Goal: Transaction & Acquisition: Purchase product/service

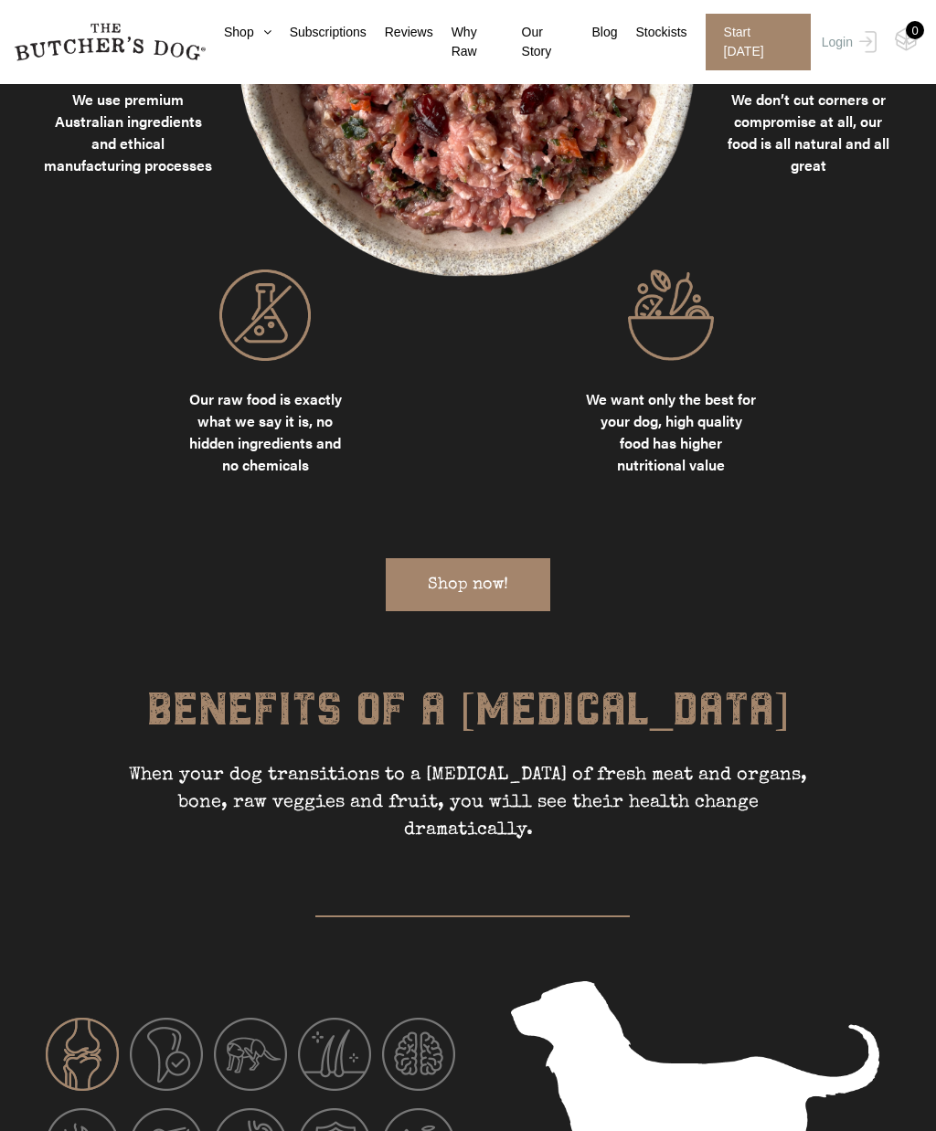
scroll to position [1729, 0]
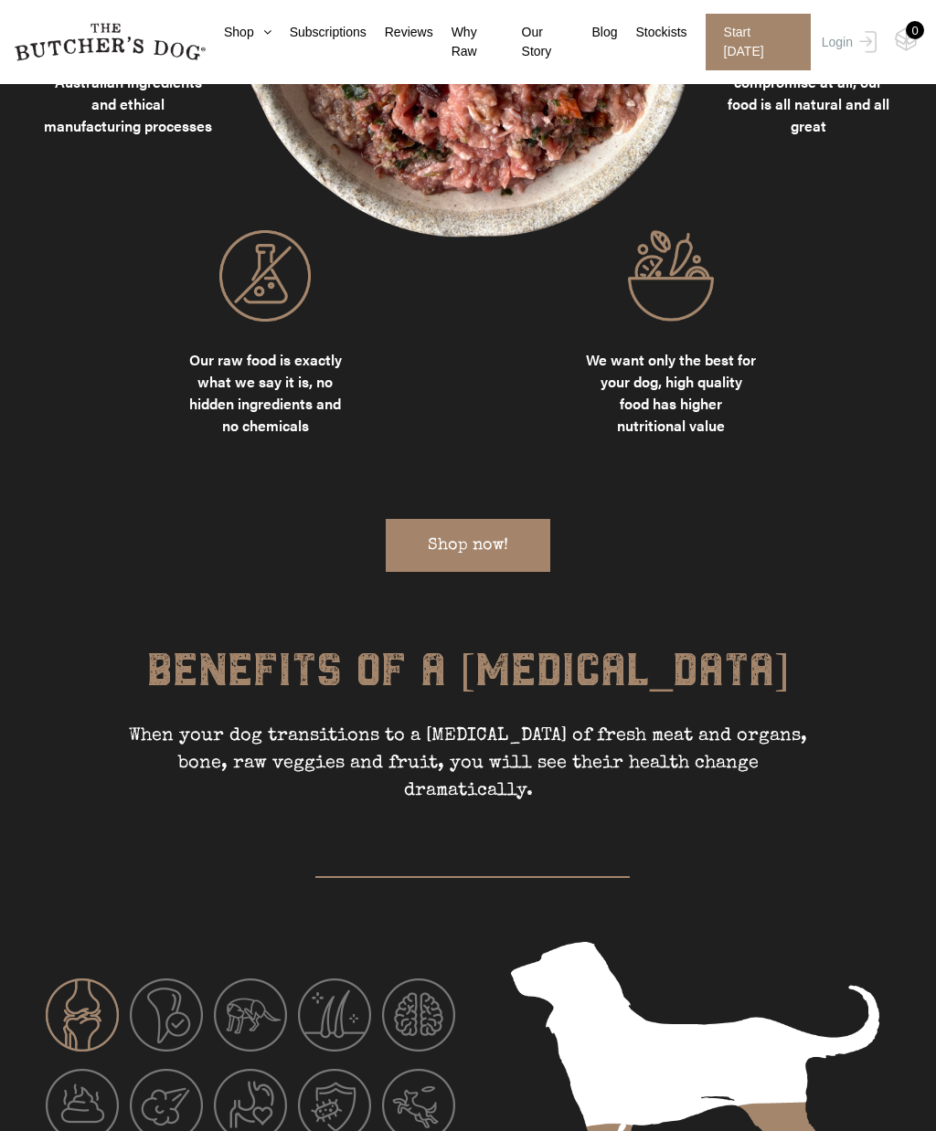
click at [476, 530] on div "We use premium Australian ingredients and ethical manufacturing processes We do…" at bounding box center [468, 275] width 850 height 689
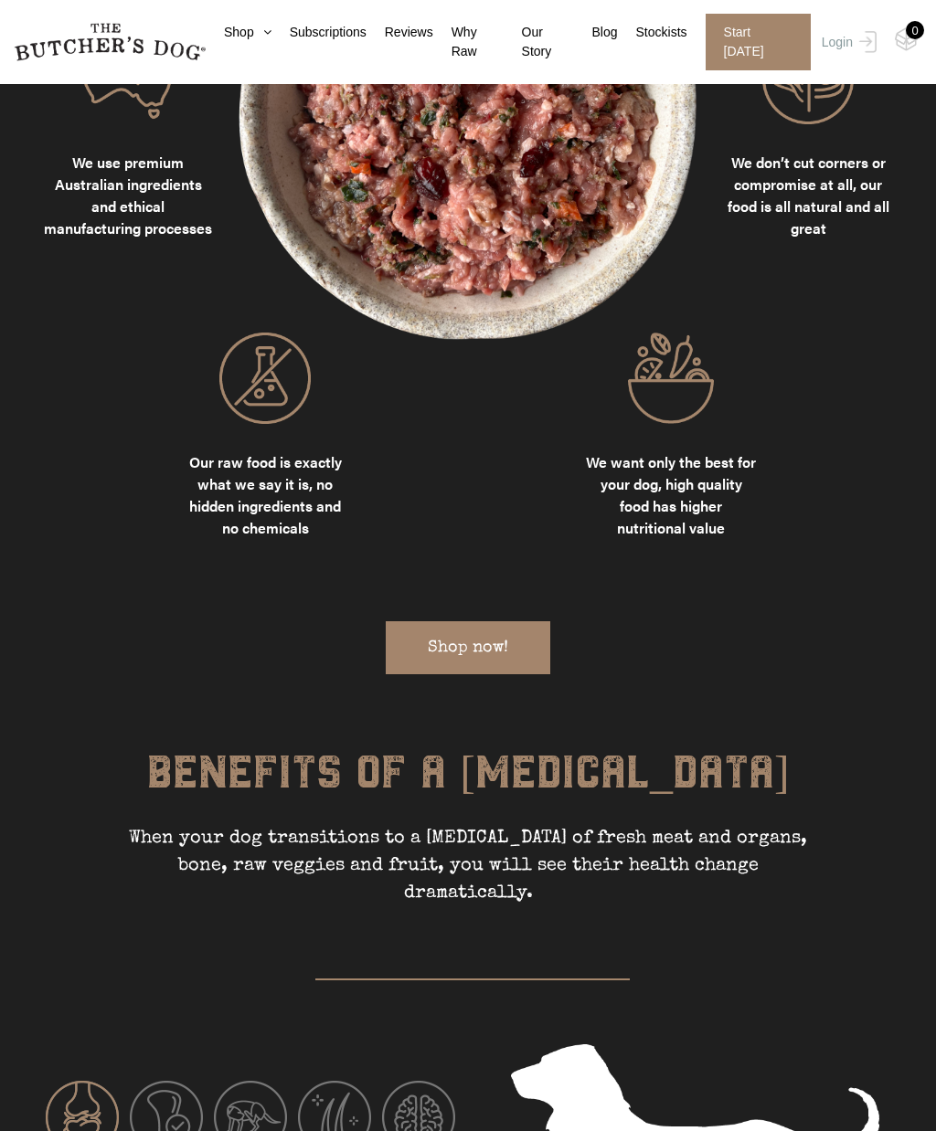
click at [482, 618] on div "We use premium Australian ingredients and ethical manufacturing processes We do…" at bounding box center [468, 377] width 850 height 689
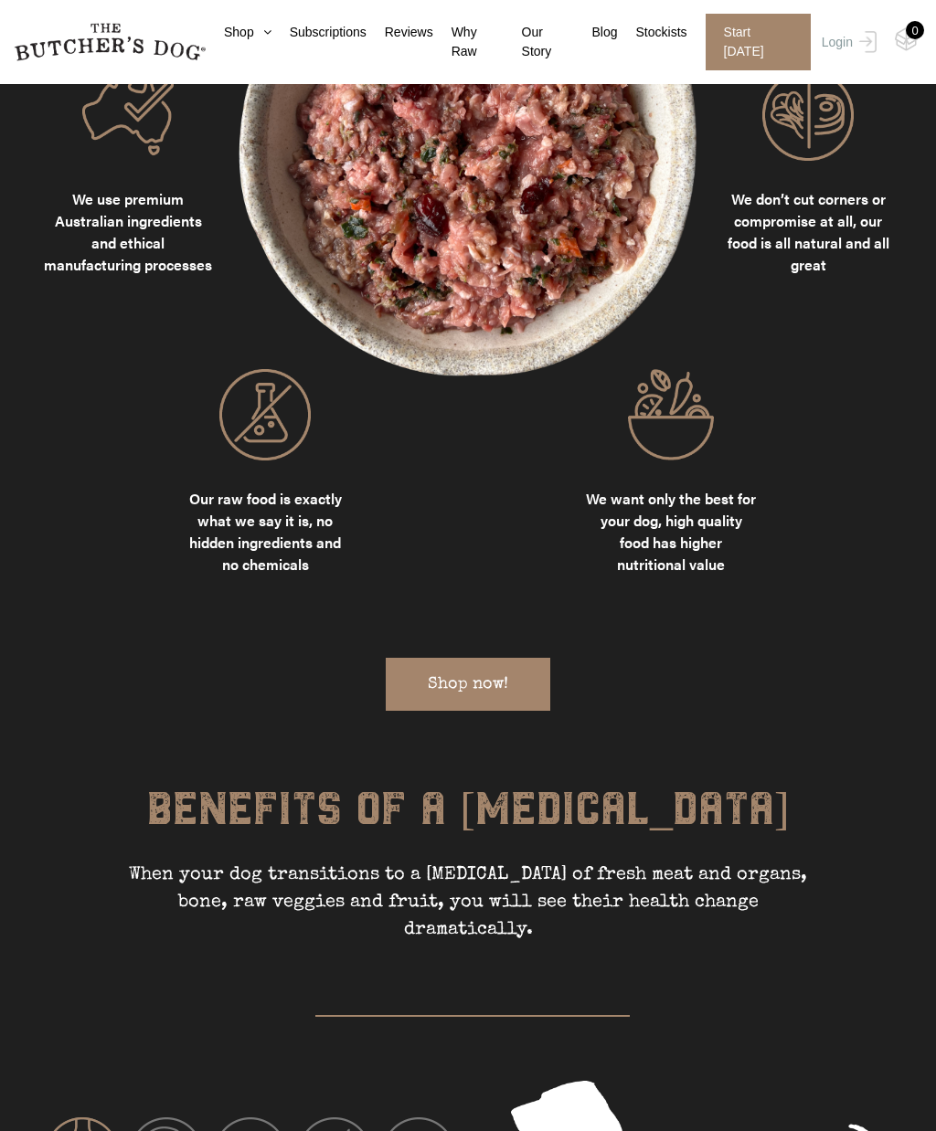
click at [511, 631] on div "We use premium Australian ingredients and ethical manufacturing processes We do…" at bounding box center [468, 413] width 850 height 689
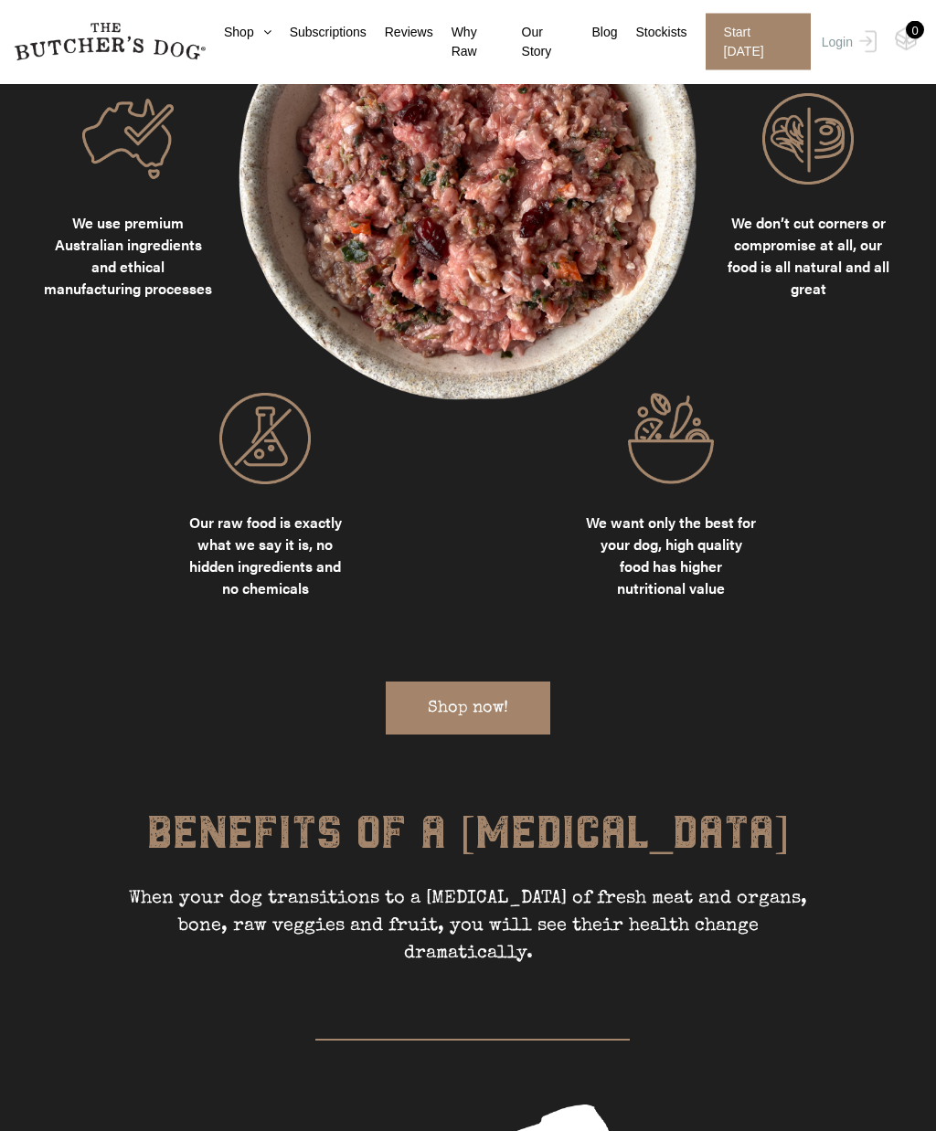
click at [476, 673] on div "We use premium Australian ingredients and ethical manufacturing processes We do…" at bounding box center [468, 438] width 850 height 689
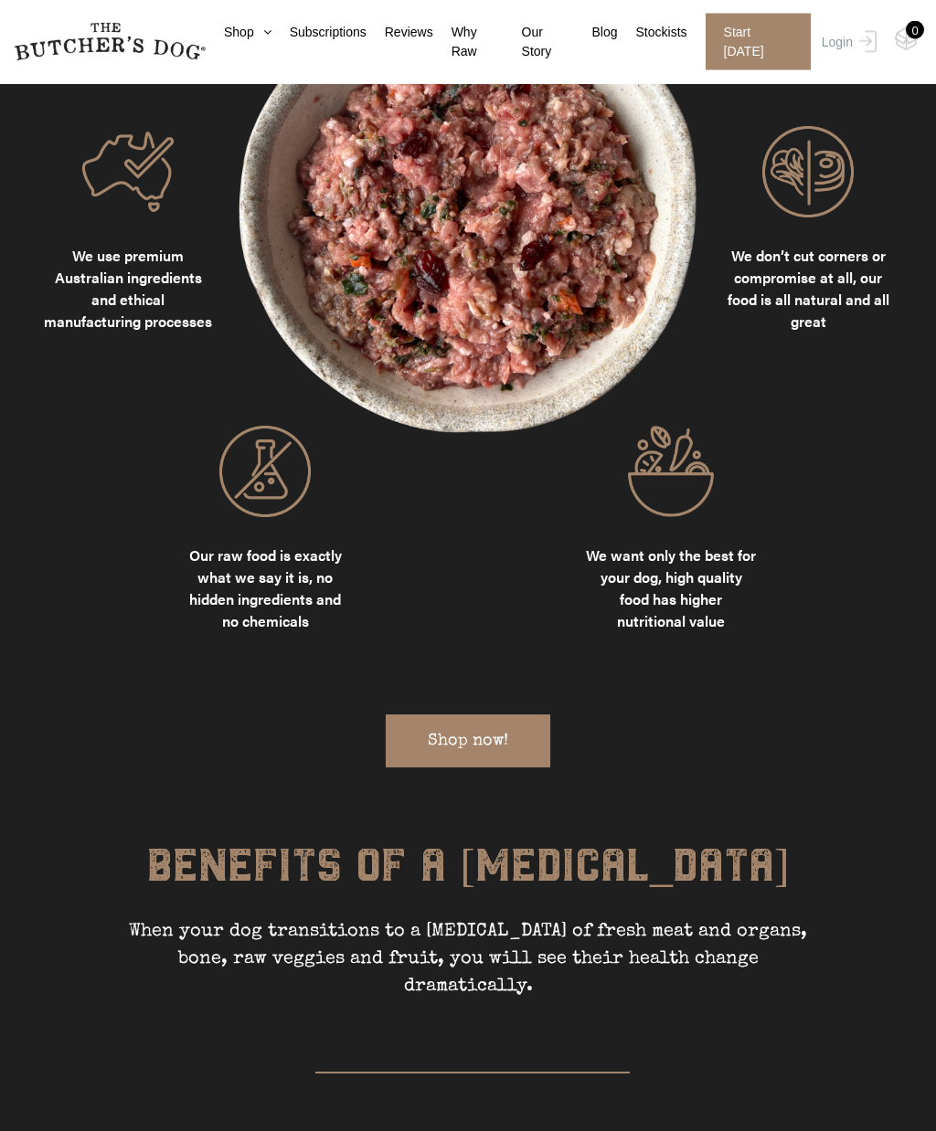
click at [488, 719] on div "We use premium Australian ingredients and ethical manufacturing processes We do…" at bounding box center [468, 471] width 850 height 689
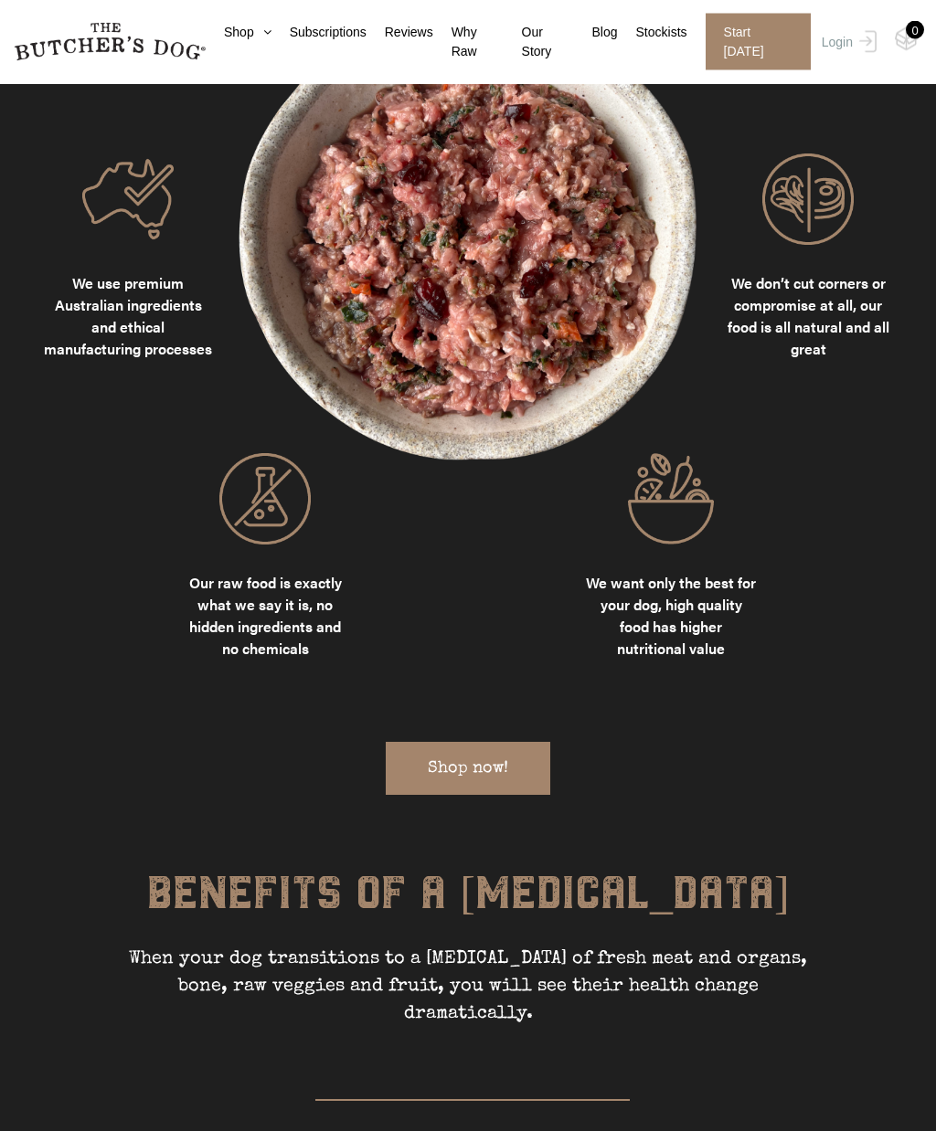
scroll to position [1500, 0]
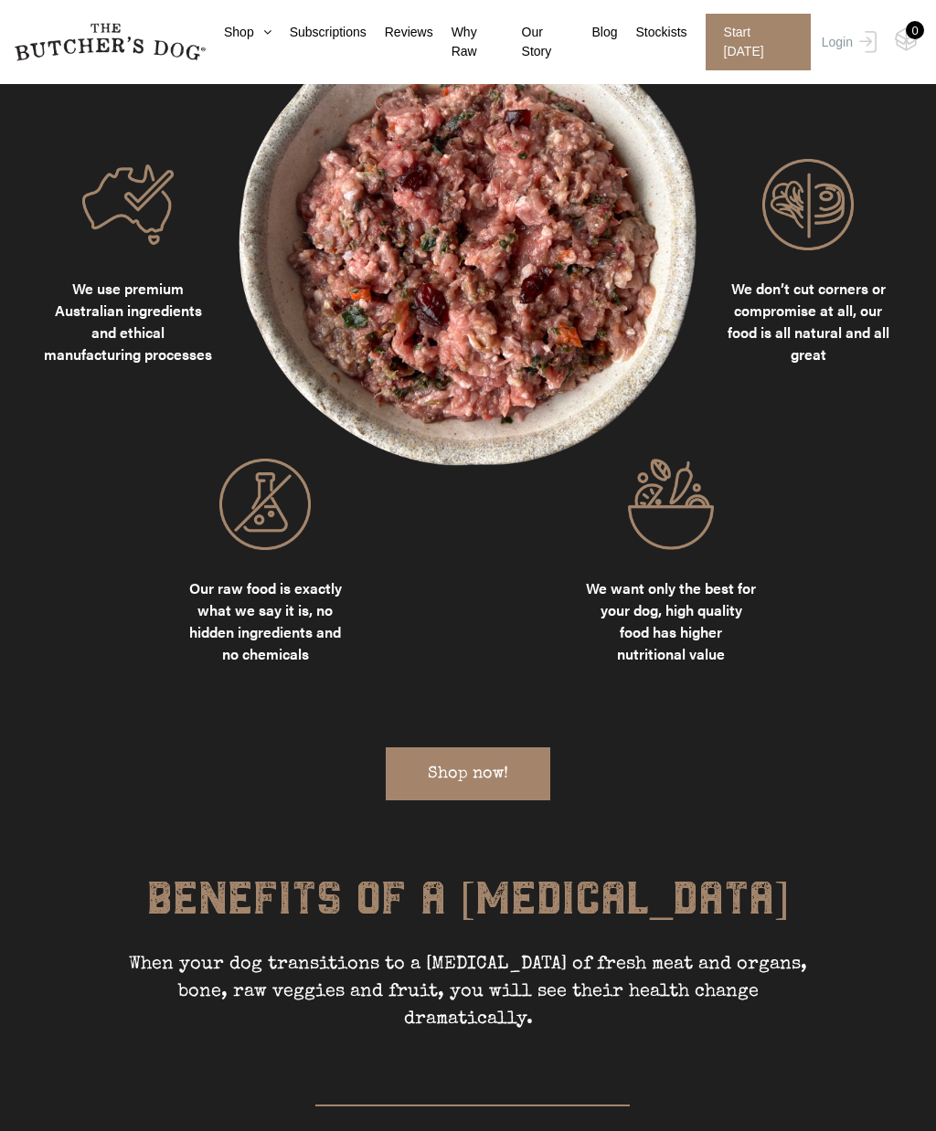
click at [492, 762] on div "We use premium Australian ingredients and ethical manufacturing processes We do…" at bounding box center [468, 503] width 850 height 689
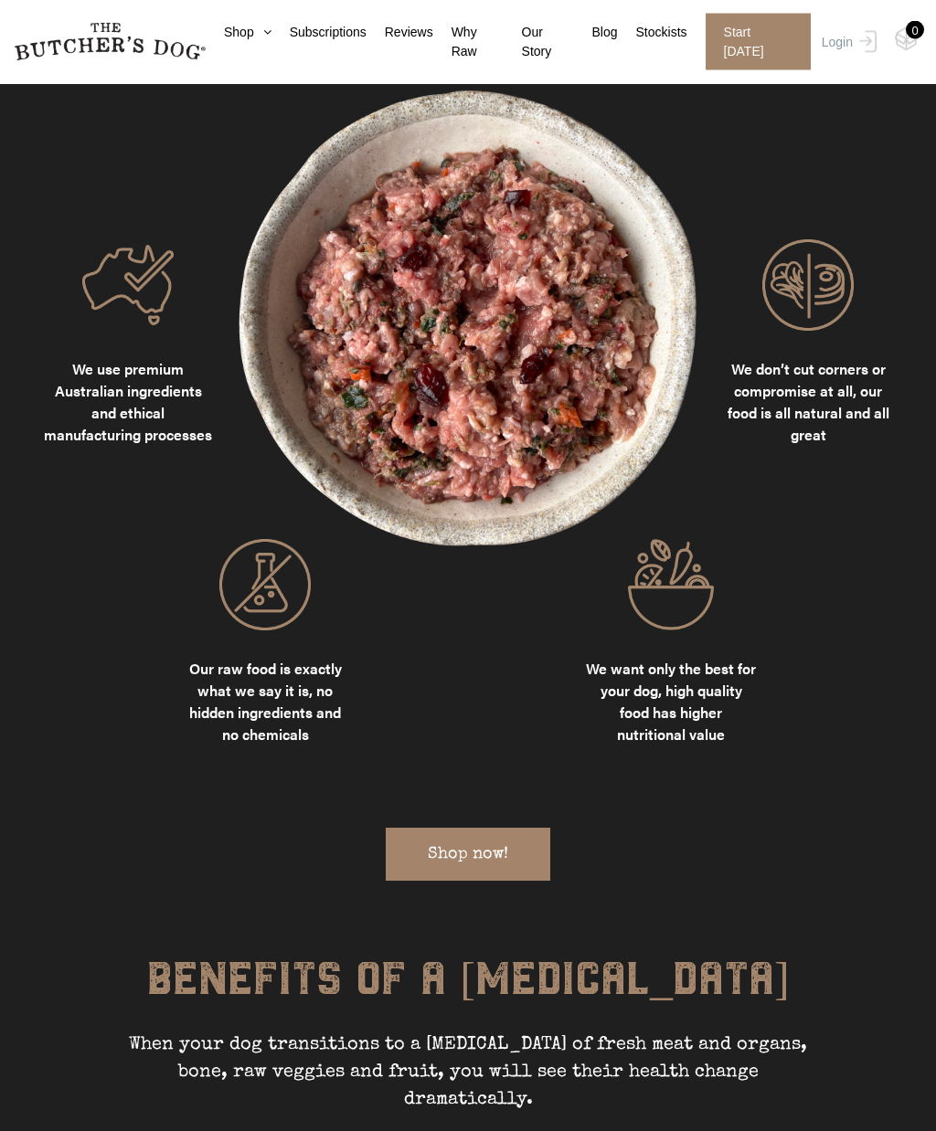
scroll to position [1407, 0]
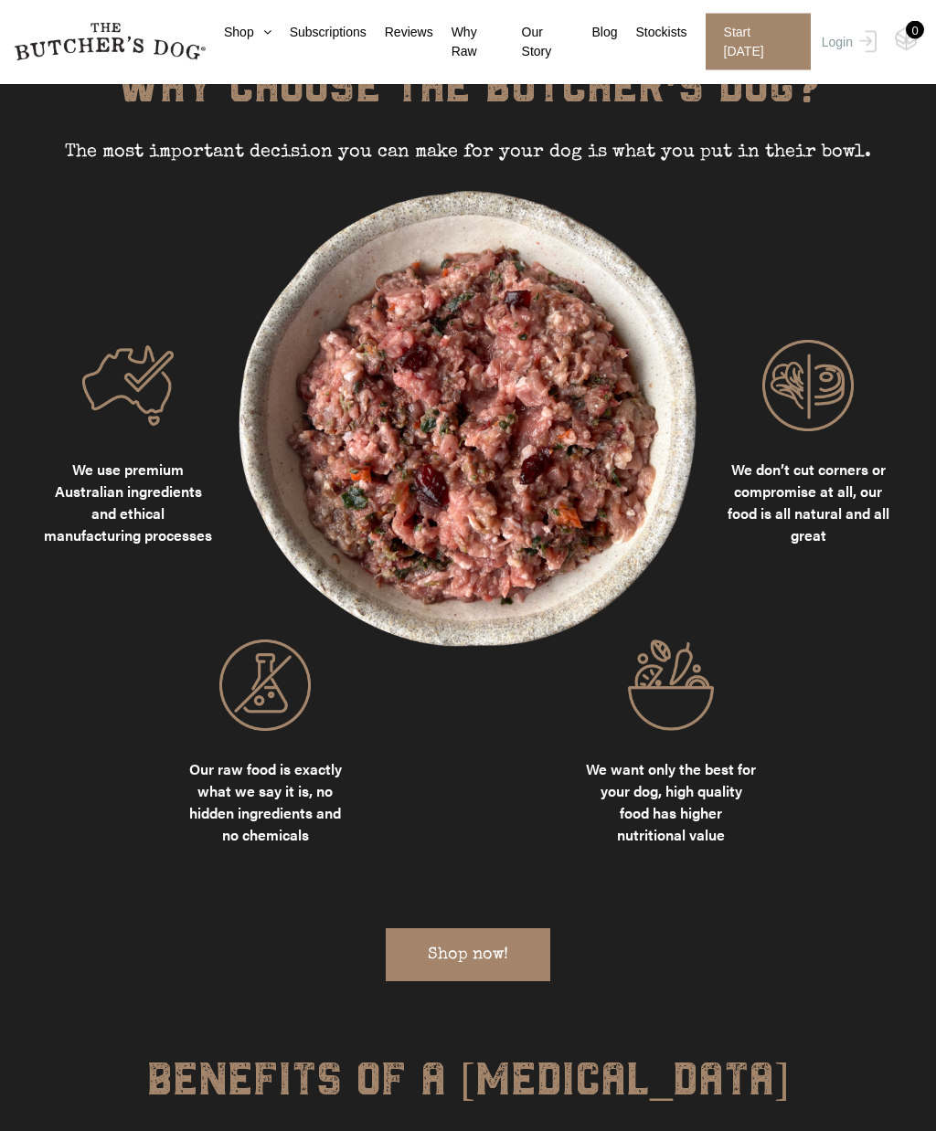
click at [243, 41] on link "Shop" at bounding box center [239, 32] width 66 height 19
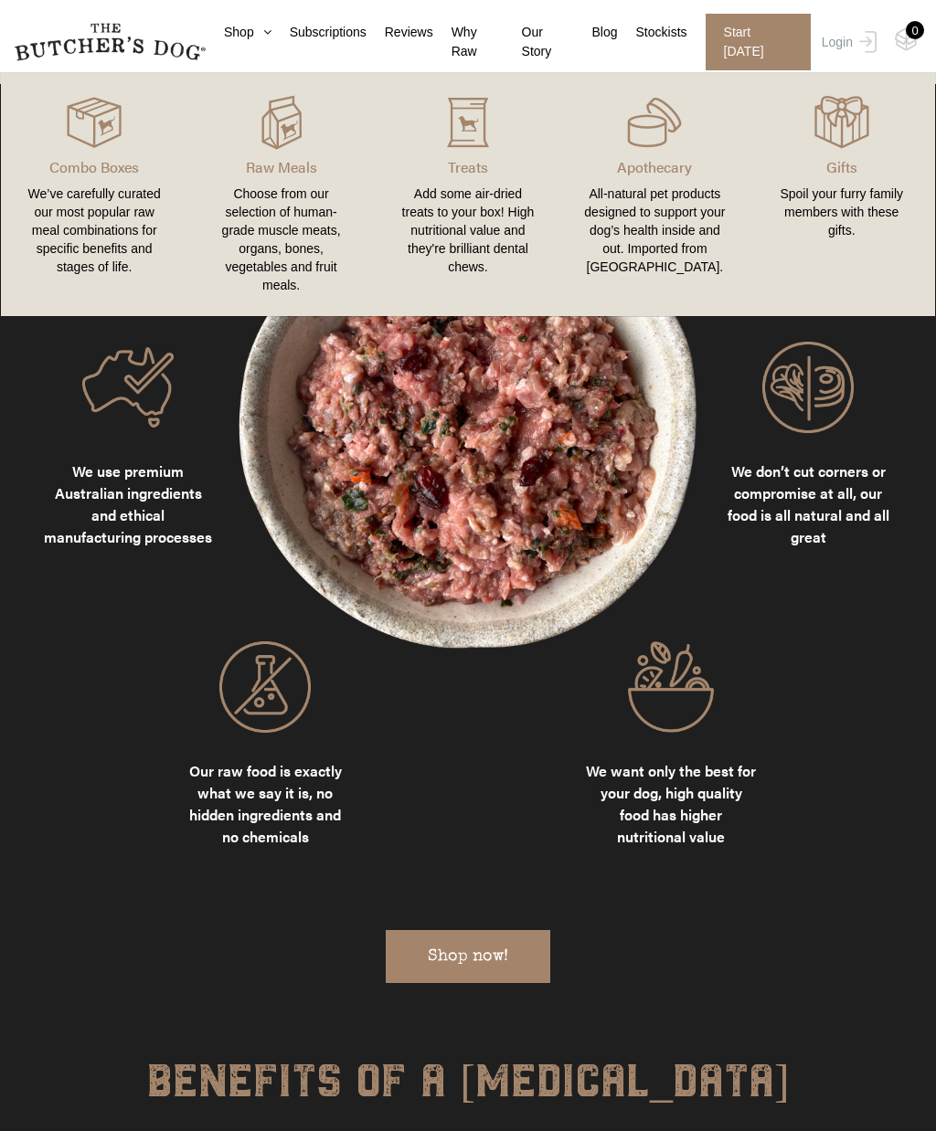
scroll to position [1317, 0]
click at [482, 162] on p "Treats" at bounding box center [468, 167] width 143 height 22
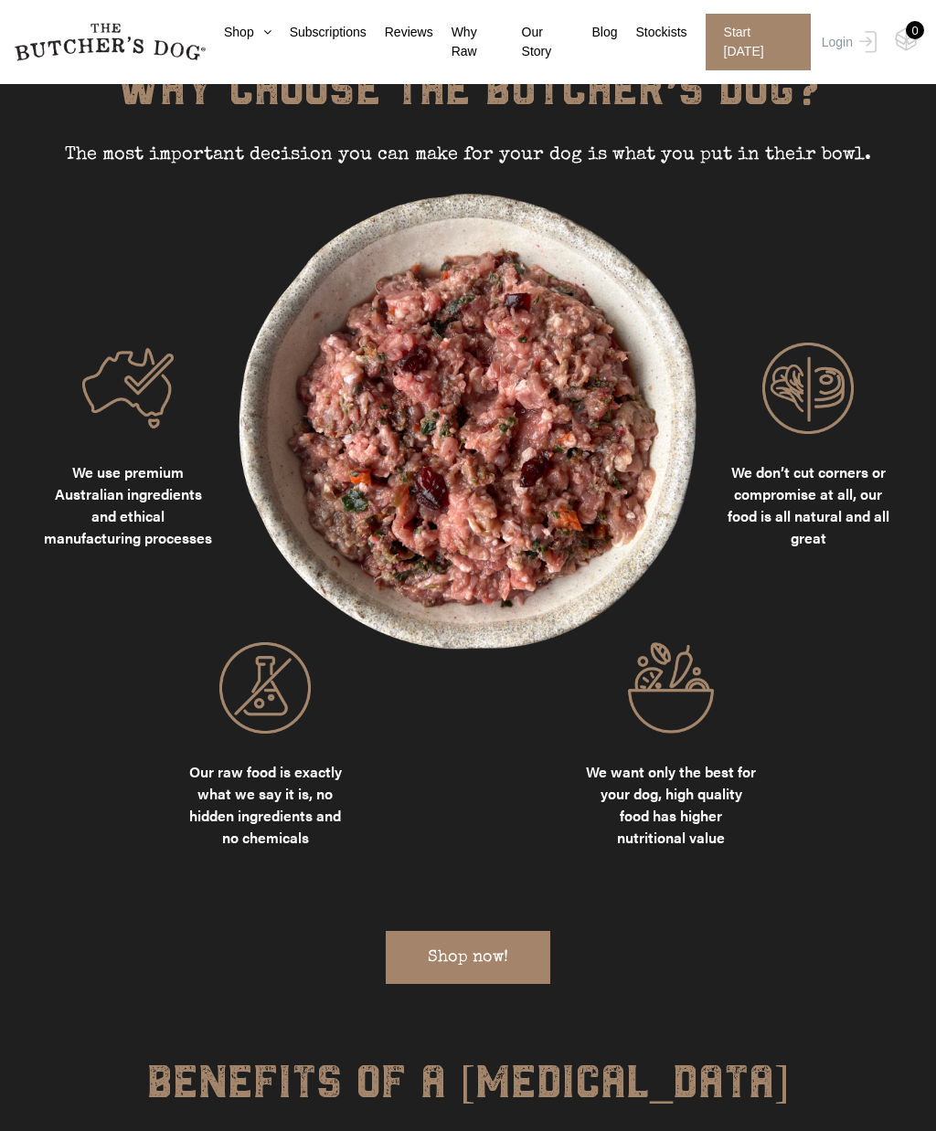
click at [482, 195] on img at bounding box center [468, 424] width 510 height 510
click at [475, 142] on h6 "WHY CHOOSE THE BUTCHER’S DOG?" at bounding box center [468, 103] width 850 height 78
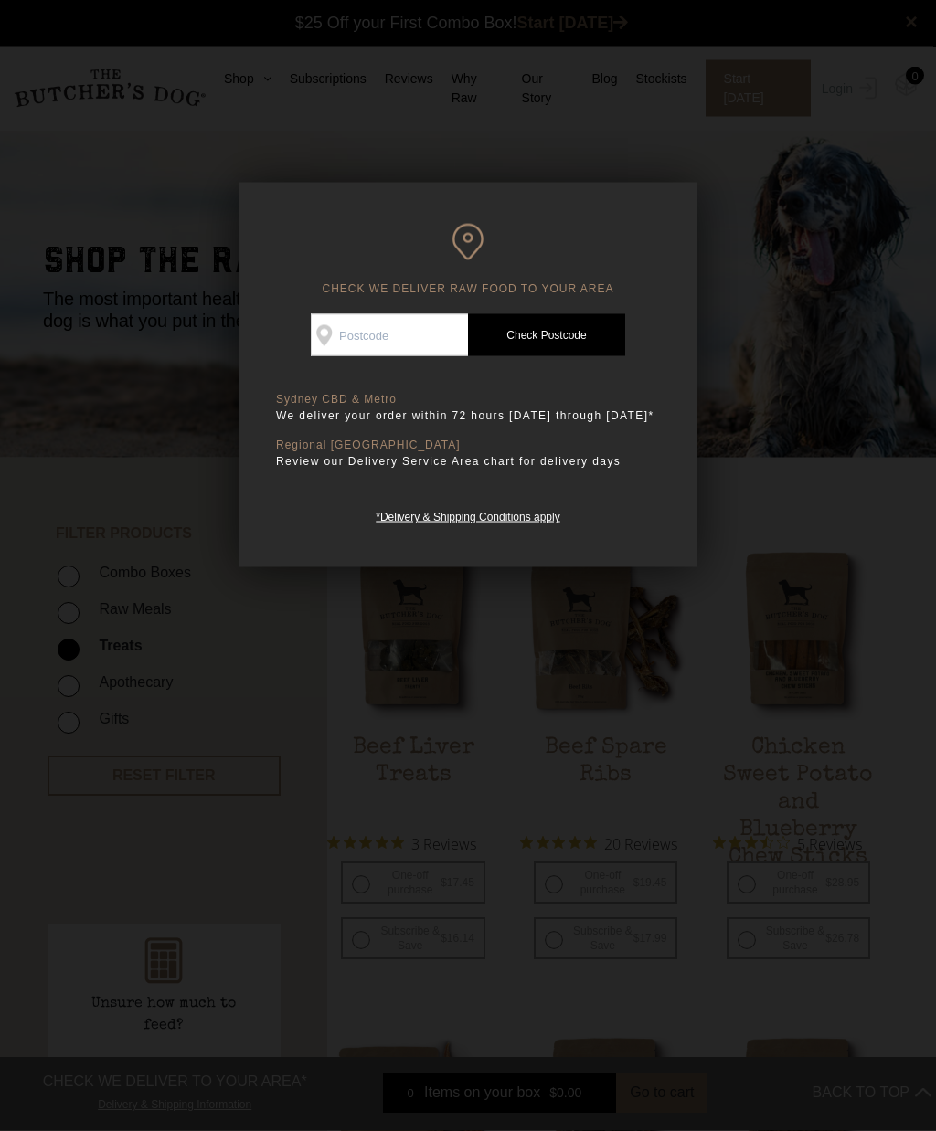
scroll to position [1, 0]
click at [400, 322] on input "Check Availability At" at bounding box center [389, 335] width 157 height 42
type input "2036"
click at [571, 340] on link "Check Postcode" at bounding box center [546, 335] width 157 height 42
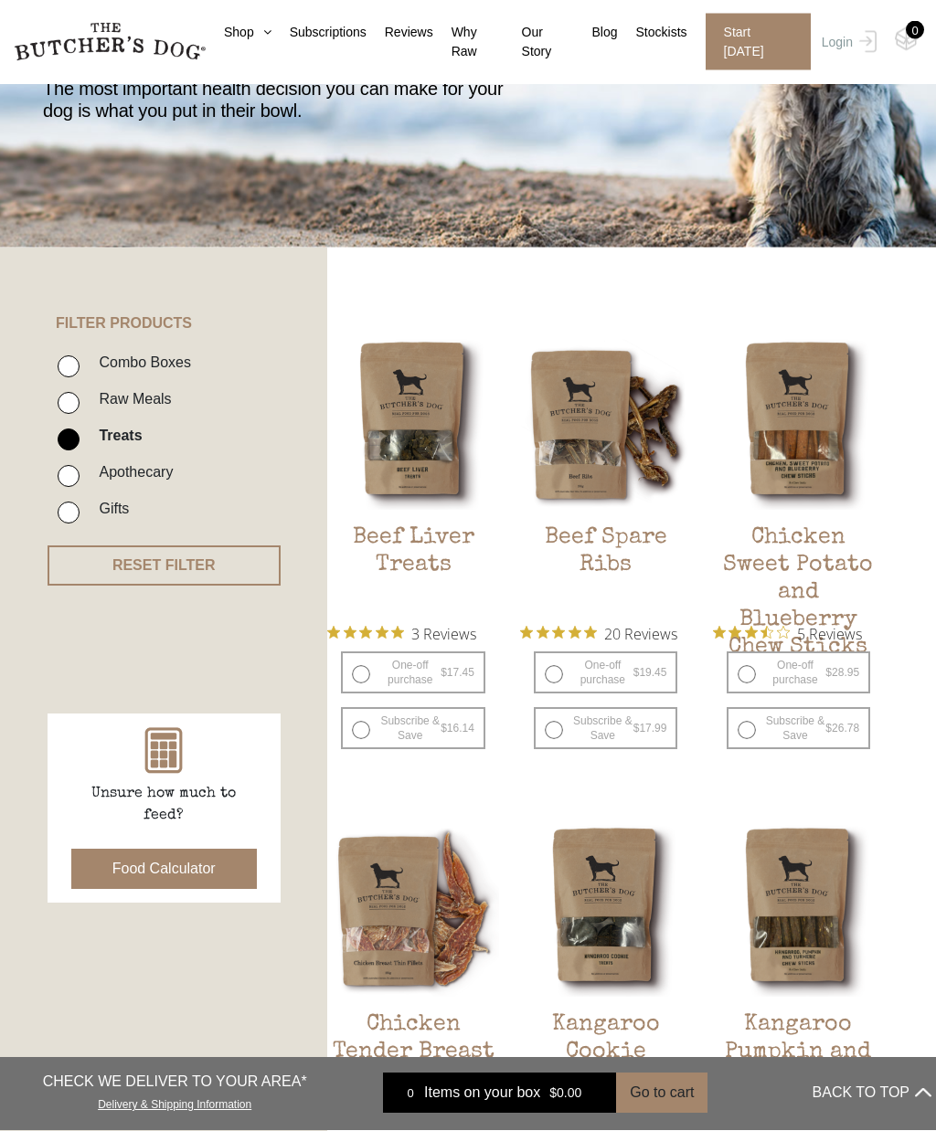
scroll to position [0, 0]
